Goal: Information Seeking & Learning: Learn about a topic

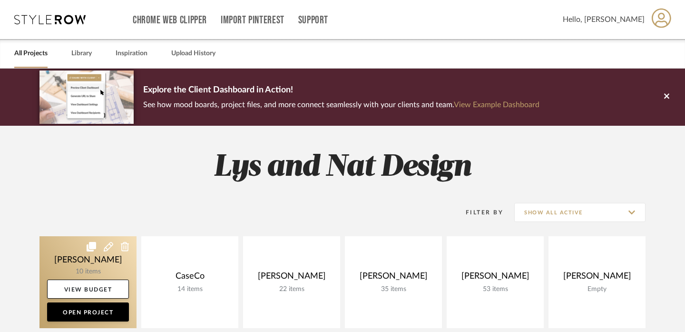
click at [71, 249] on link at bounding box center [88, 282] width 97 height 92
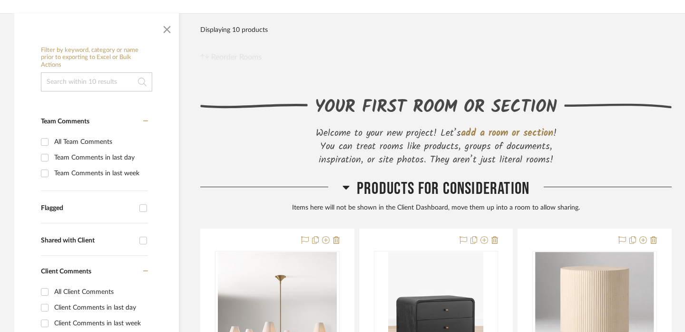
scroll to position [250, 0]
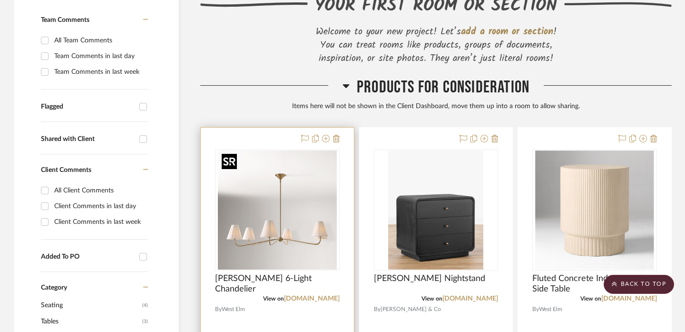
click at [0, 0] on img at bounding box center [0, 0] width 0 height 0
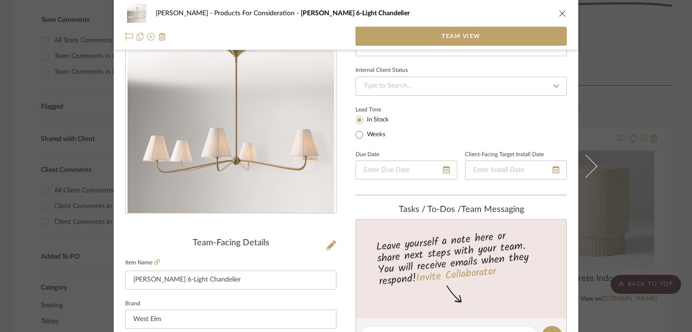
scroll to position [70, 0]
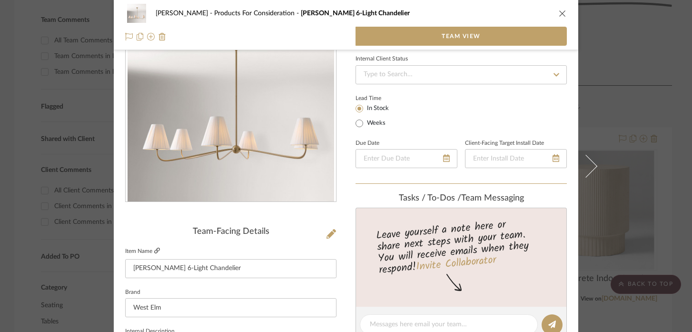
click at [154, 251] on icon at bounding box center [157, 250] width 6 height 6
click at [28, 150] on div "[PERSON_NAME] Products For Consideration [PERSON_NAME] 6-Light Chandelier Team …" at bounding box center [346, 166] width 692 height 332
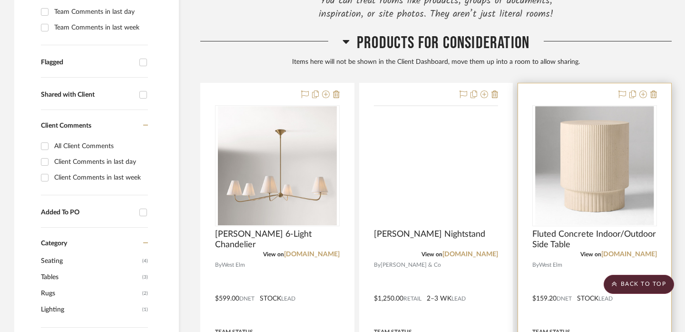
scroll to position [299, 0]
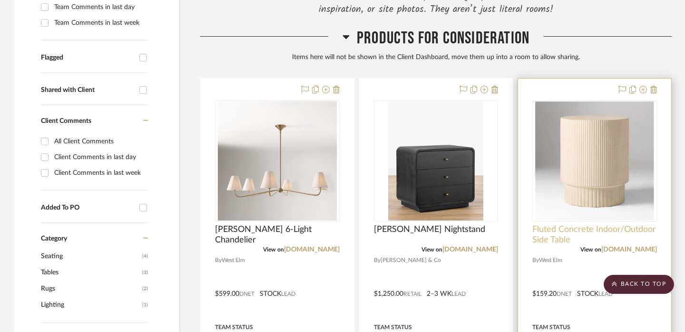
click at [558, 232] on span "Fluted Concrete Indoor/Outdoor Side Table" at bounding box center [595, 234] width 125 height 21
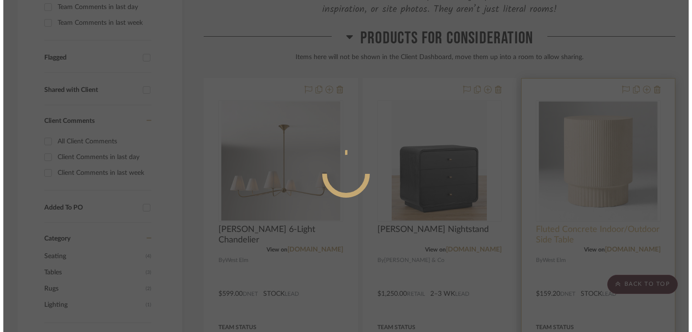
scroll to position [0, 0]
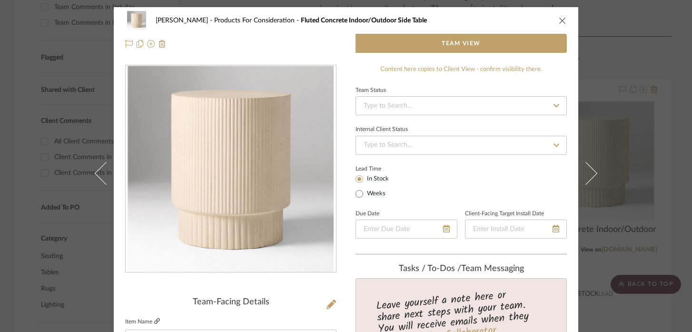
click at [155, 319] on icon at bounding box center [157, 321] width 6 height 6
click at [73, 42] on div "[PERSON_NAME] Products For Consideration Fluted Concrete Indoor/Outdoor Side Ta…" at bounding box center [346, 166] width 692 height 332
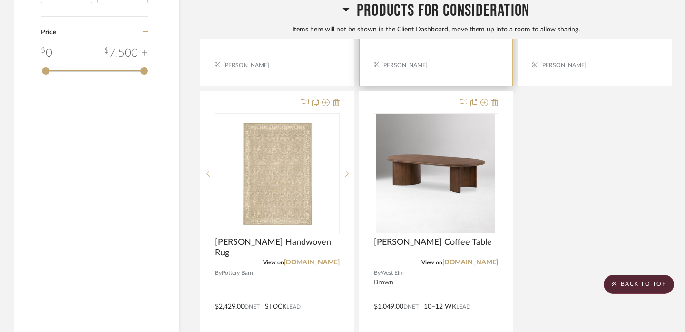
scroll to position [1040, 0]
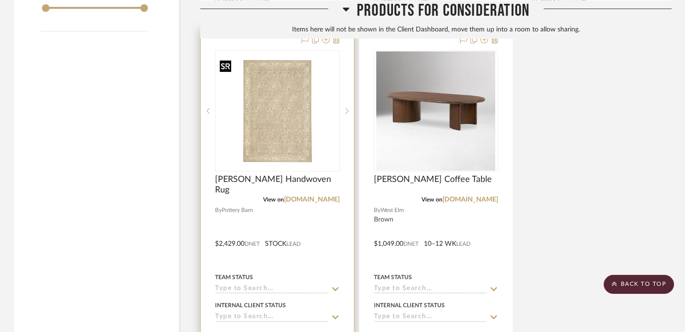
click at [0, 0] on img at bounding box center [0, 0] width 0 height 0
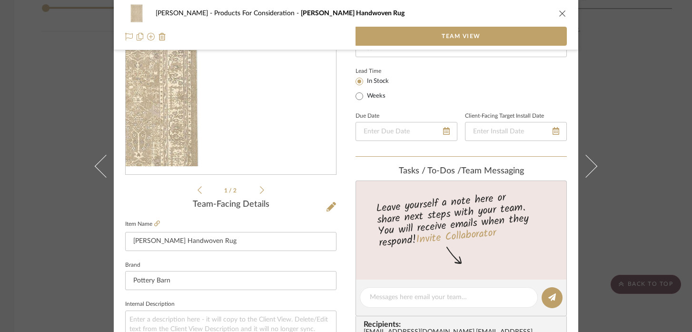
scroll to position [109, 0]
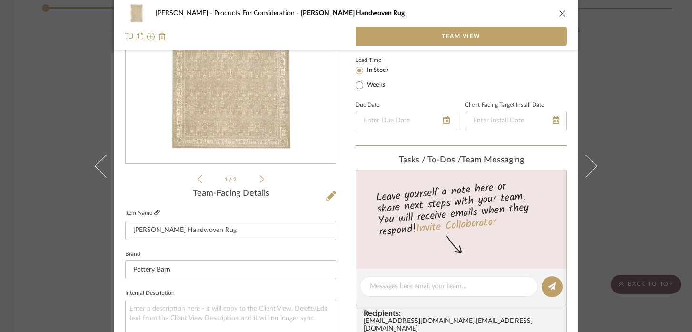
click at [155, 214] on icon at bounding box center [157, 212] width 6 height 6
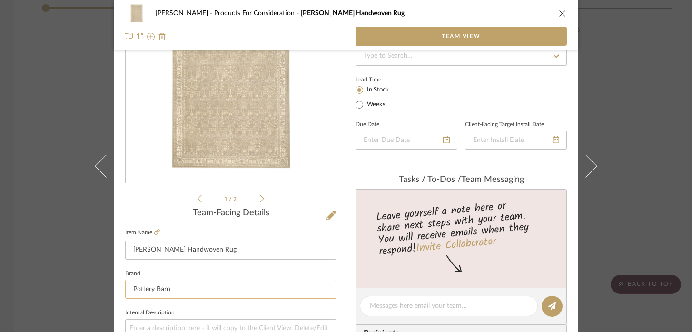
scroll to position [0, 0]
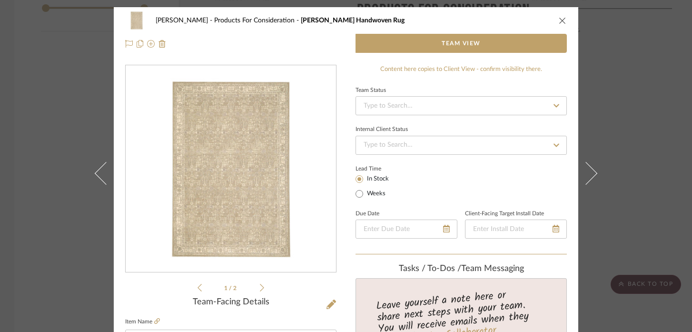
click at [649, 124] on div "[PERSON_NAME] Products For Consideration [PERSON_NAME] Handwoven Rug Team View …" at bounding box center [346, 166] width 692 height 332
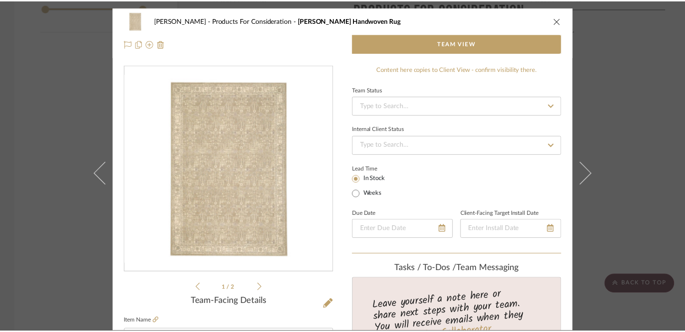
scroll to position [1040, 0]
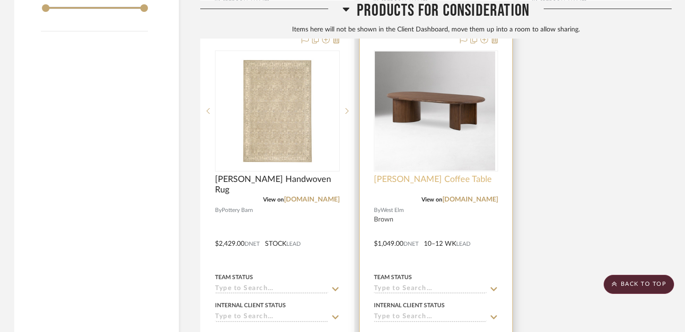
click at [406, 179] on span "[PERSON_NAME] Coffee Table" at bounding box center [433, 179] width 118 height 10
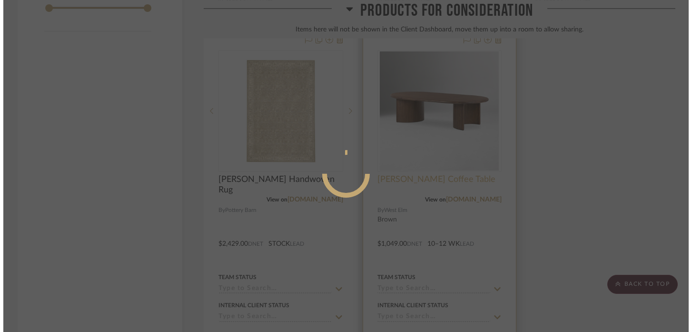
scroll to position [0, 0]
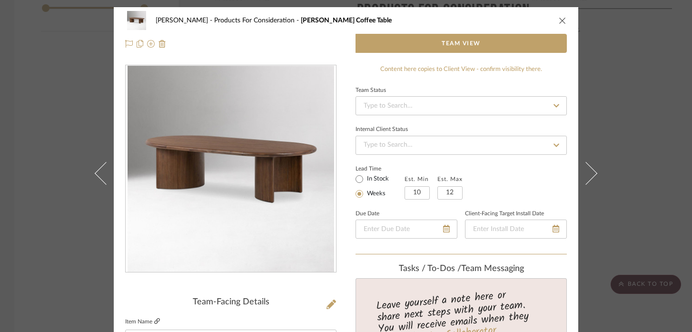
click at [155, 321] on icon at bounding box center [157, 321] width 6 height 6
click at [58, 135] on div "[PERSON_NAME] Products For Consideration [PERSON_NAME] Coffee Table Team View T…" at bounding box center [346, 166] width 692 height 332
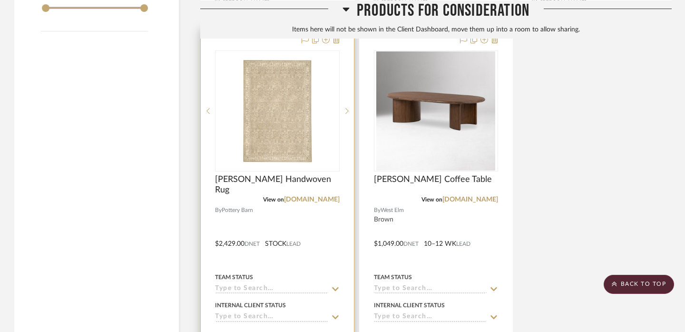
scroll to position [1179, 0]
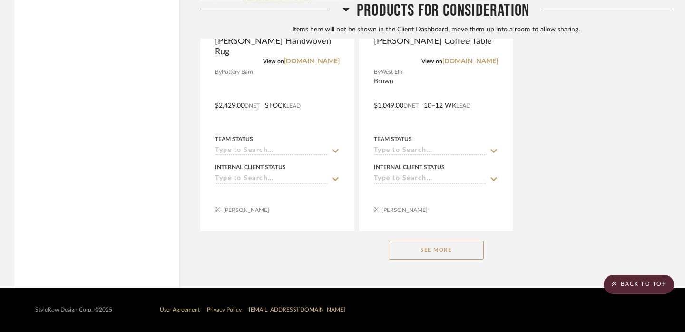
click at [411, 256] on button "See More" at bounding box center [436, 249] width 95 height 19
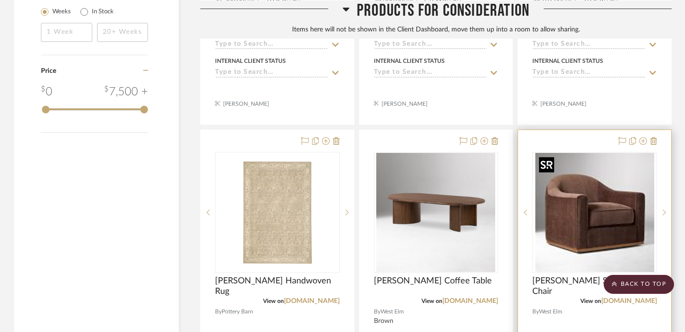
scroll to position [938, 0]
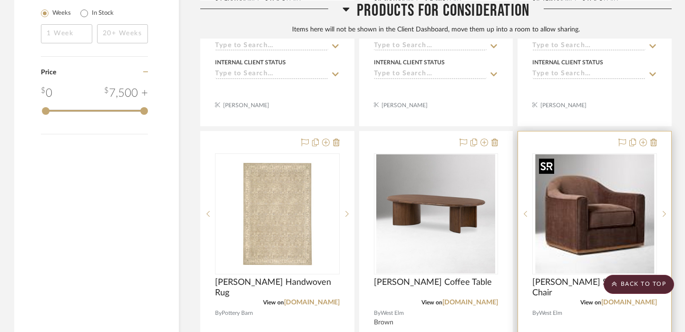
click at [0, 0] on img at bounding box center [0, 0] width 0 height 0
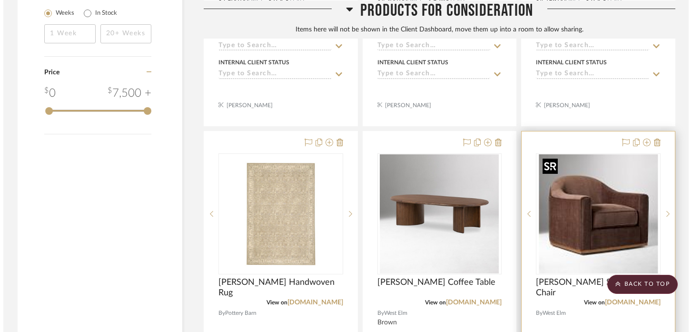
scroll to position [0, 0]
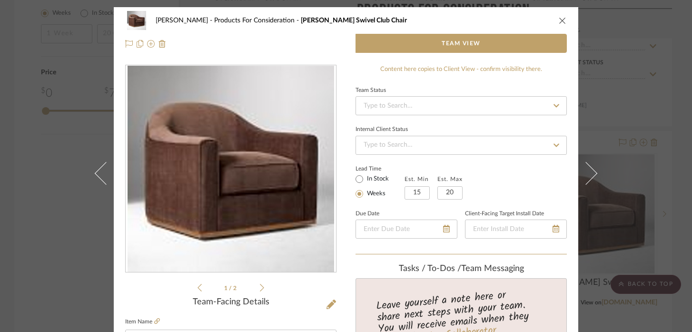
click at [157, 320] on fieldset "Item Name [PERSON_NAME] Swivel Club Chair" at bounding box center [230, 331] width 211 height 33
click at [154, 321] on icon at bounding box center [157, 321] width 6 height 6
click at [49, 154] on div "[PERSON_NAME] Products For Consideration [PERSON_NAME] Swivel Club Chair Team V…" at bounding box center [346, 166] width 692 height 332
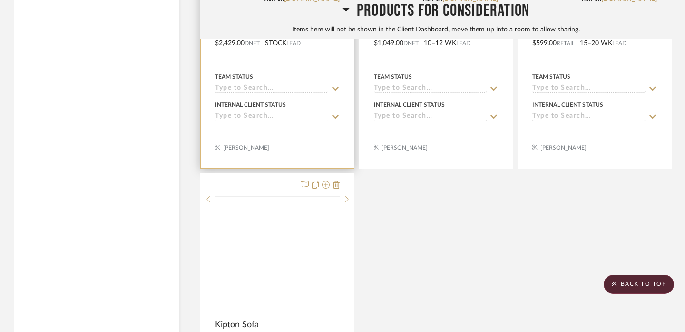
scroll to position [1262, 0]
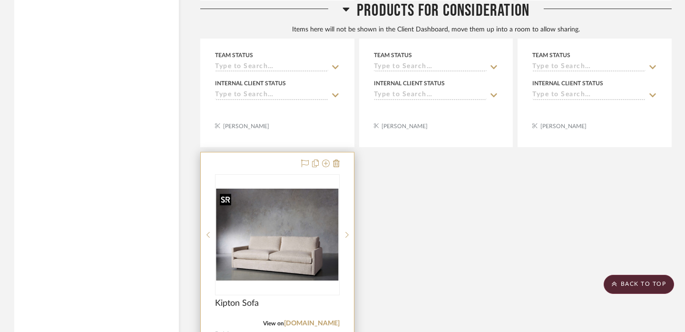
click at [0, 0] on img at bounding box center [0, 0] width 0 height 0
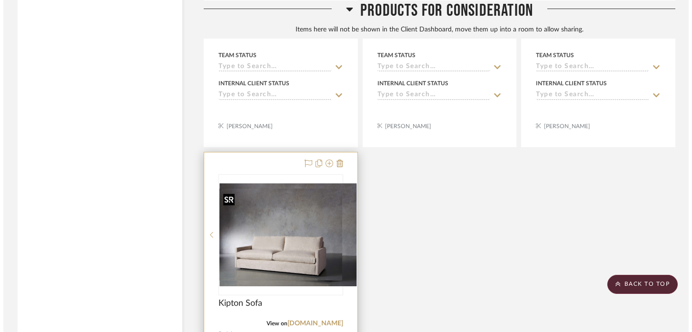
scroll to position [0, 0]
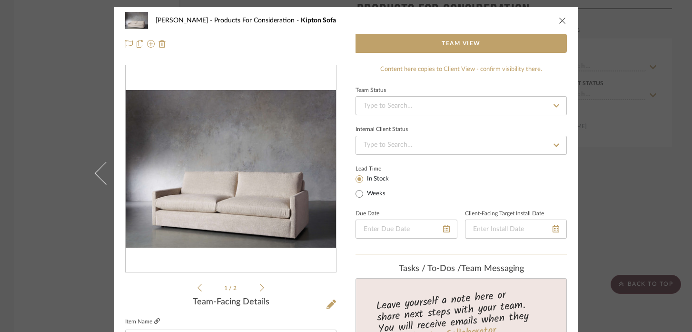
click at [154, 321] on icon at bounding box center [157, 321] width 6 height 6
click at [41, 140] on div "[PERSON_NAME] Products For Consideration Kipton Sofa Team View 1 / 2 Team-Facin…" at bounding box center [346, 166] width 692 height 332
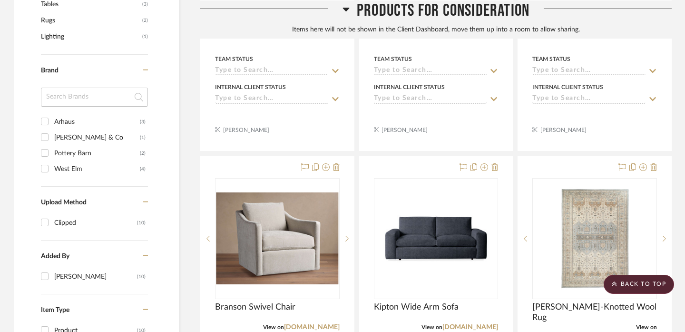
scroll to position [566, 0]
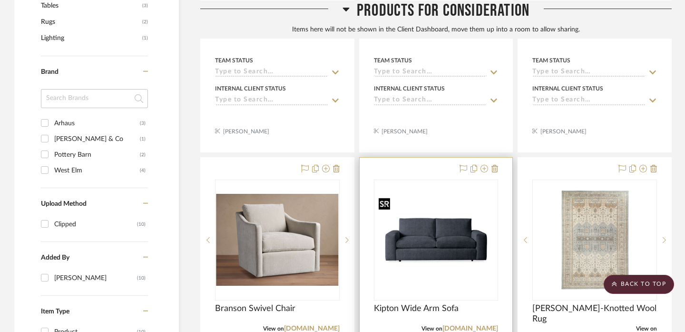
click at [425, 247] on img "0" at bounding box center [436, 240] width 123 height 92
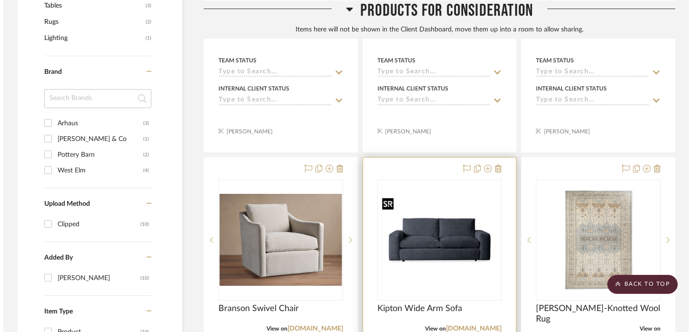
scroll to position [0, 0]
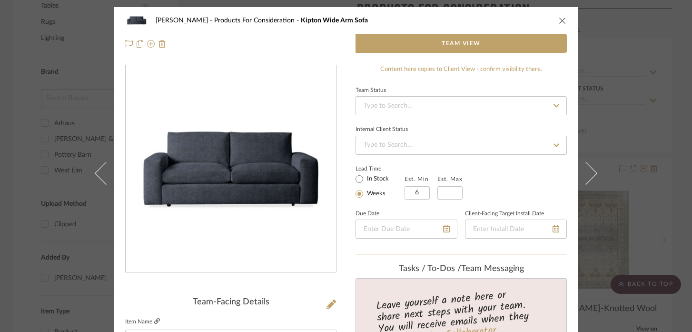
click at [154, 318] on icon at bounding box center [157, 321] width 6 height 6
click at [664, 140] on div "[PERSON_NAME] Products For Consideration Kipton Wide Arm Sofa Team View Team-Fa…" at bounding box center [346, 166] width 692 height 332
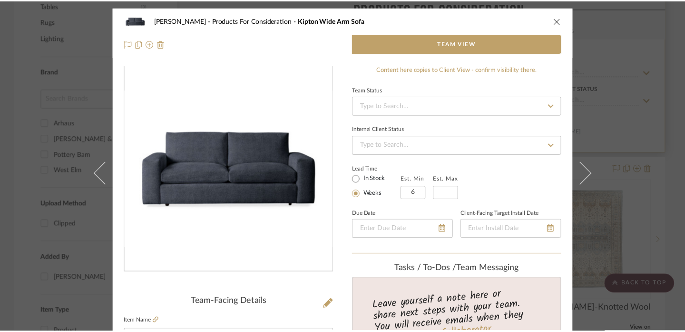
scroll to position [566, 0]
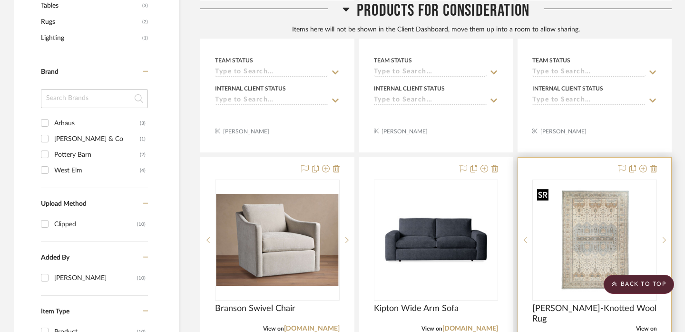
click at [0, 0] on img at bounding box center [0, 0] width 0 height 0
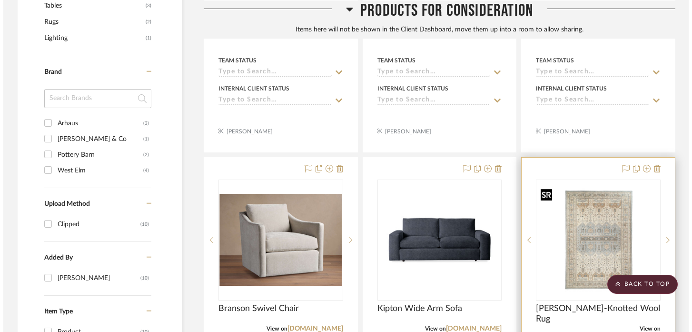
scroll to position [0, 0]
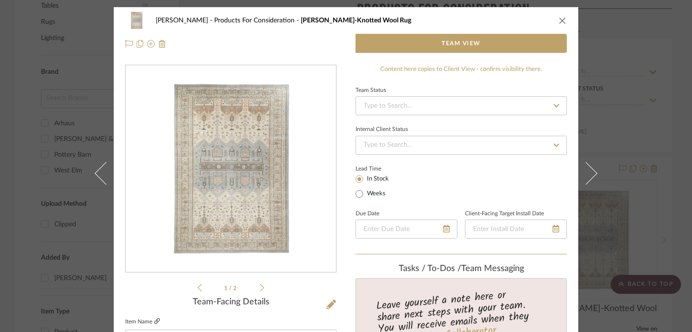
click at [154, 322] on icon at bounding box center [157, 321] width 6 height 6
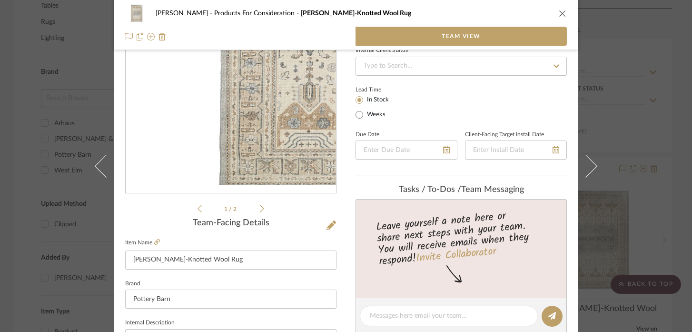
scroll to position [116, 0]
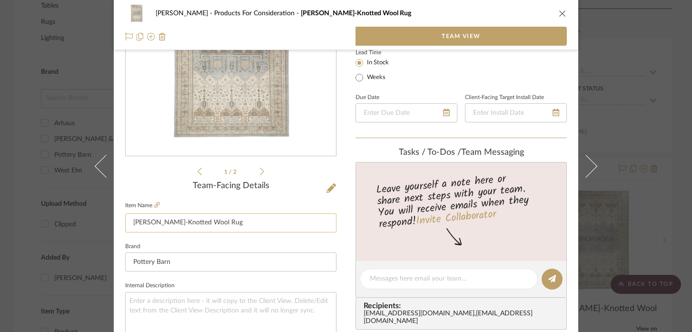
click at [178, 222] on input "[PERSON_NAME]-Knotted Wool Rug" at bounding box center [230, 222] width 211 height 19
click at [154, 202] on icon at bounding box center [157, 205] width 6 height 6
click at [192, 226] on input "[PERSON_NAME]-Knotted Wool Rug" at bounding box center [230, 222] width 211 height 19
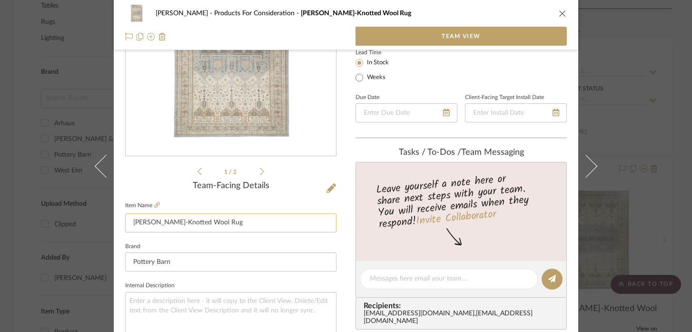
click at [192, 226] on input "[PERSON_NAME]-Knotted Wool Rug" at bounding box center [230, 222] width 211 height 19
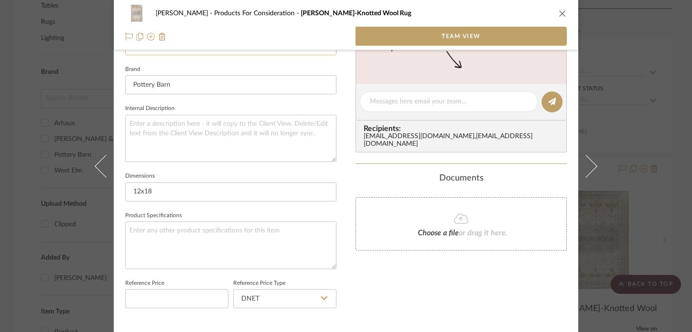
scroll to position [309, 0]
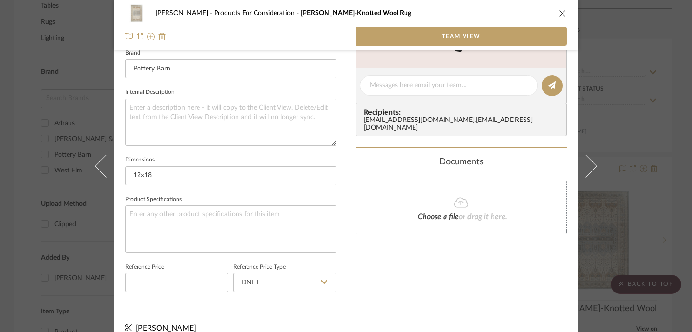
click at [624, 121] on div "[PERSON_NAME] Products For Consideration Nicolette Hand-Knotted Wool Rug Team V…" at bounding box center [346, 166] width 692 height 332
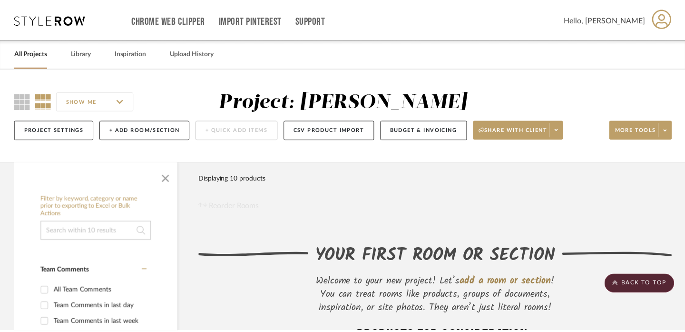
scroll to position [566, 0]
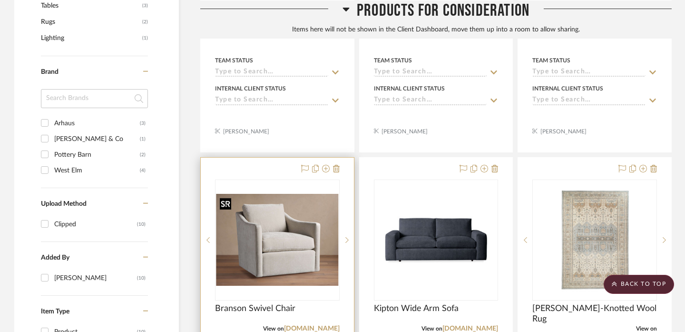
click at [273, 233] on img "0" at bounding box center [277, 240] width 123 height 92
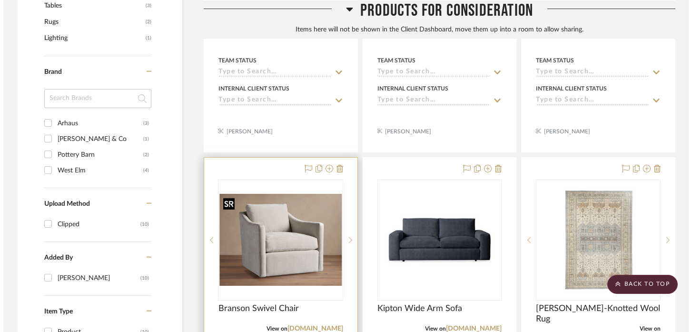
scroll to position [0, 0]
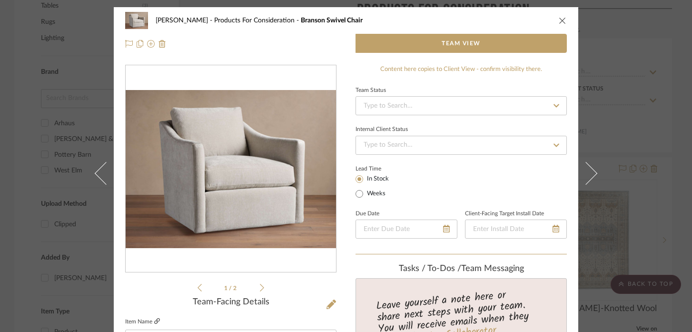
click at [154, 320] on icon at bounding box center [157, 321] width 6 height 6
